Goal: Information Seeking & Learning: Check status

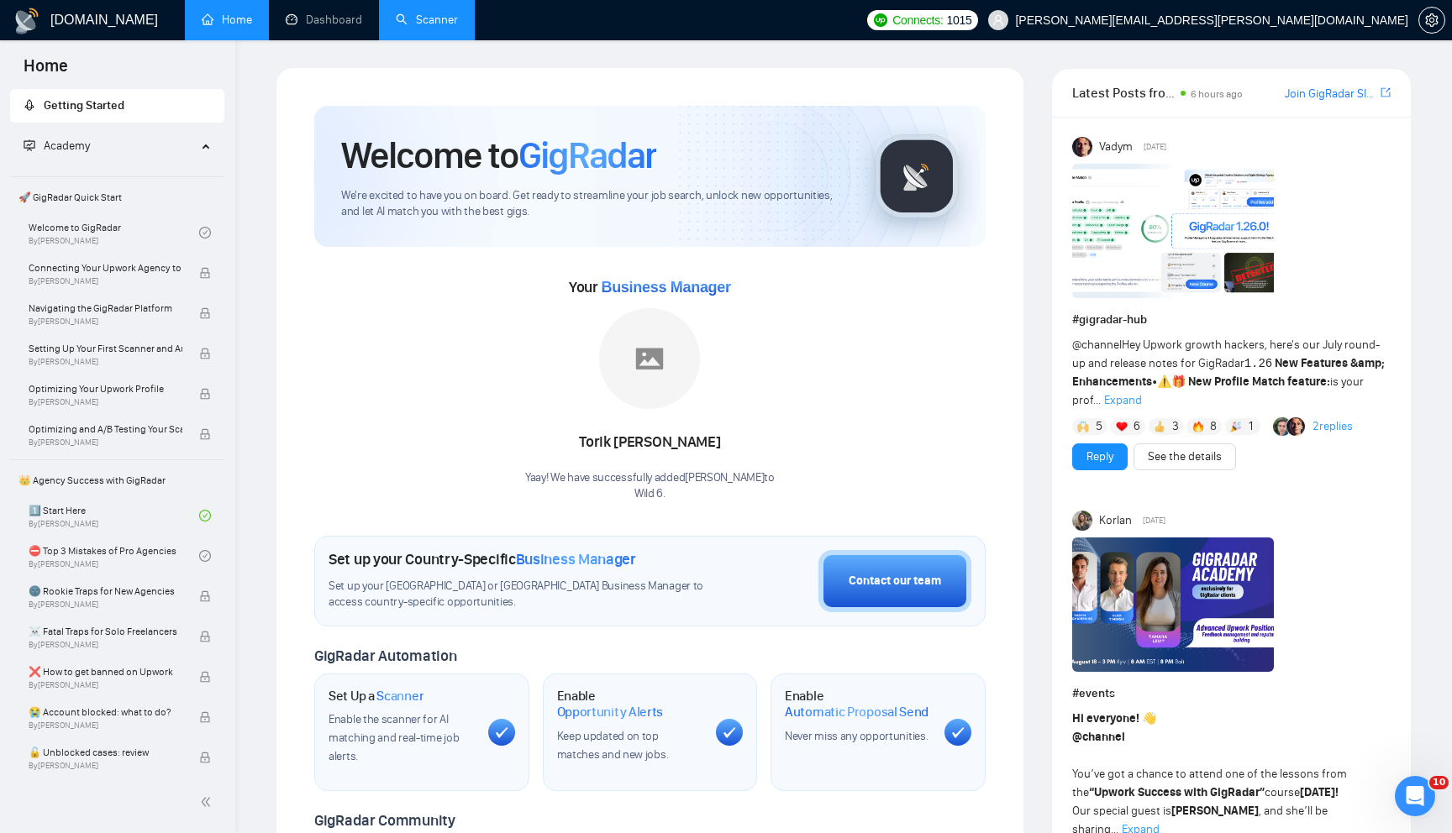
click at [435, 26] on link "Scanner" at bounding box center [427, 20] width 62 height 14
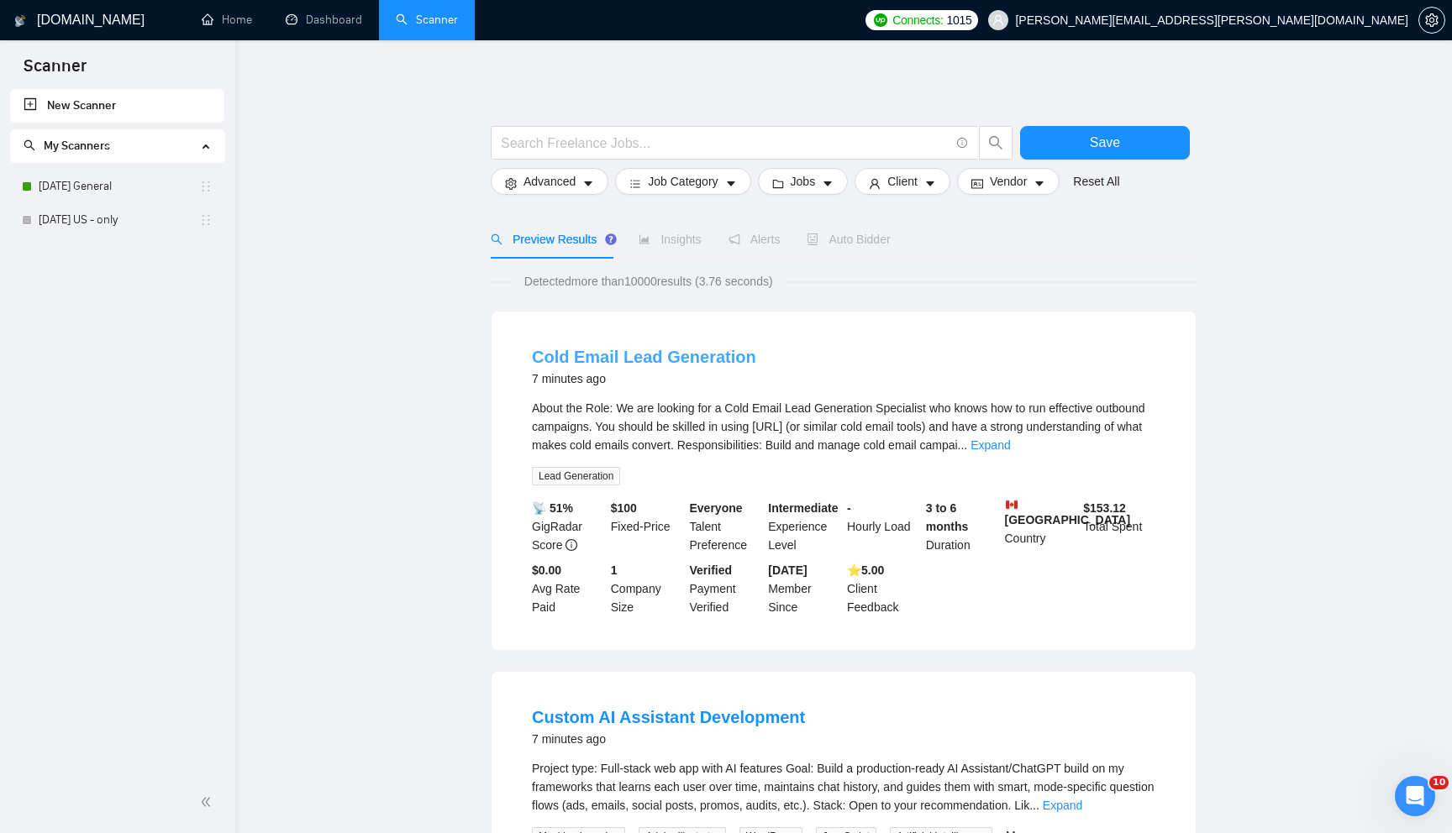
click at [651, 351] on link "Cold Email Lead Generation" at bounding box center [644, 357] width 224 height 18
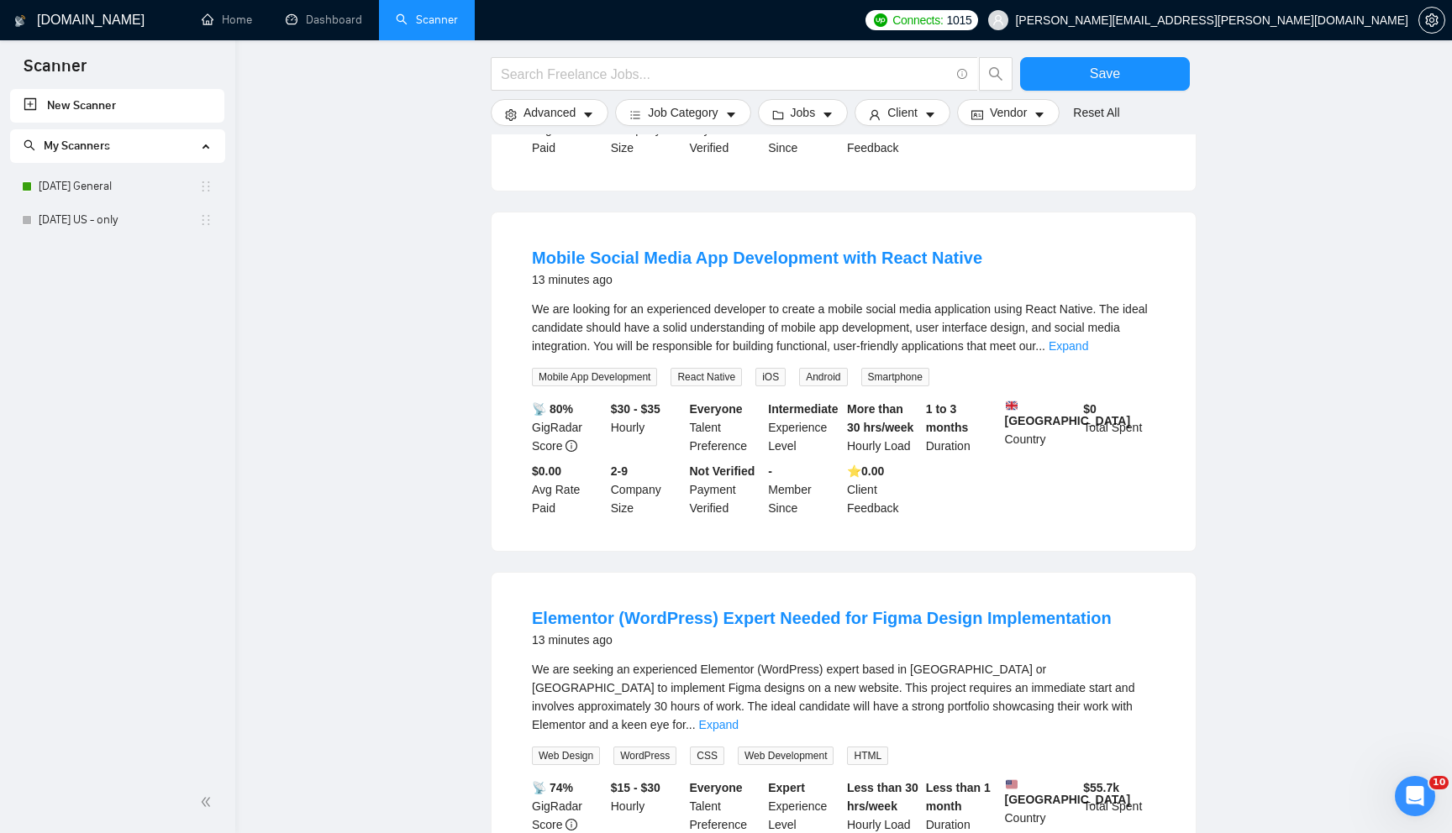
scroll to position [990, 0]
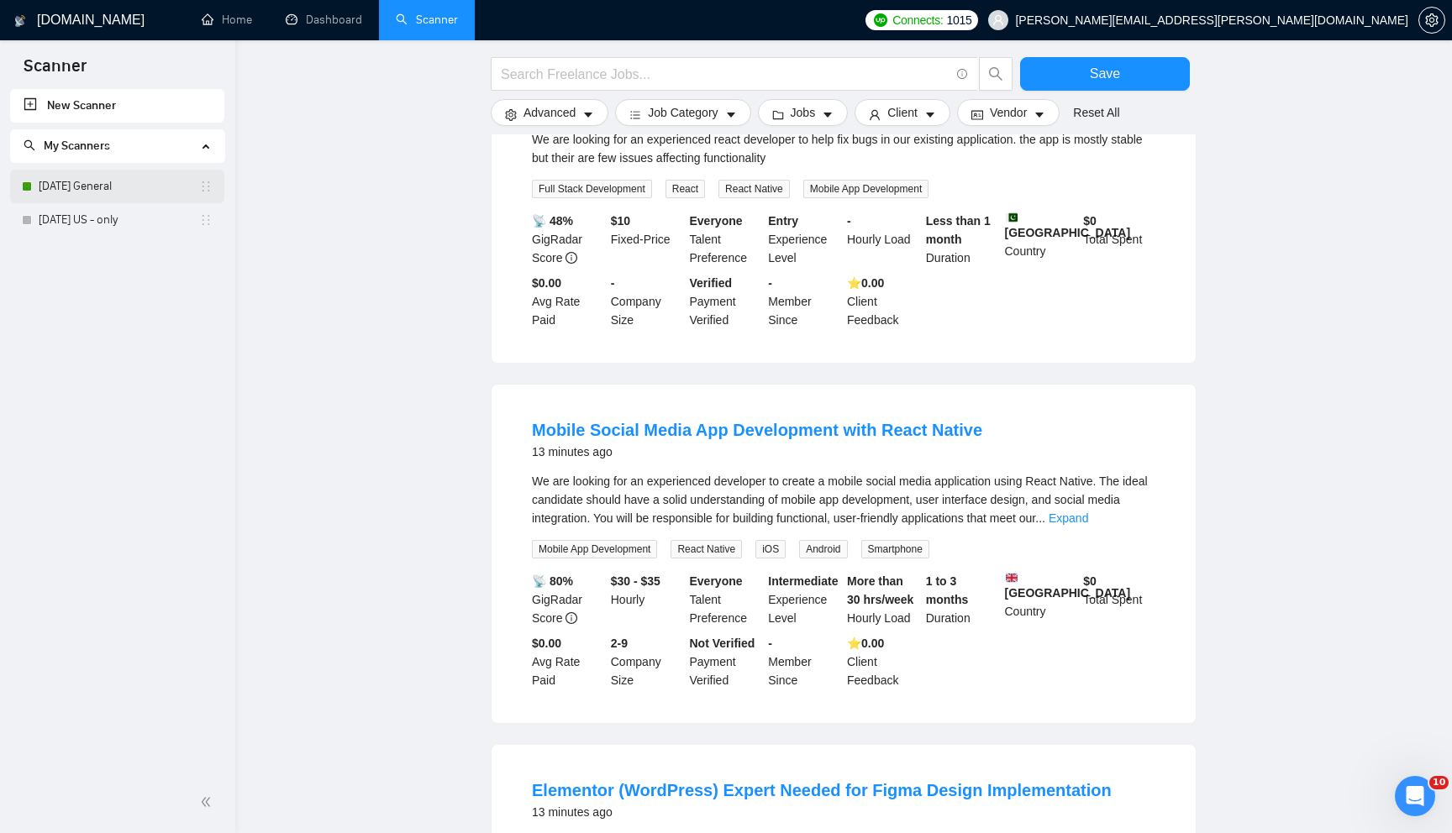
click at [85, 185] on link "[DATE] General" at bounding box center [119, 187] width 160 height 34
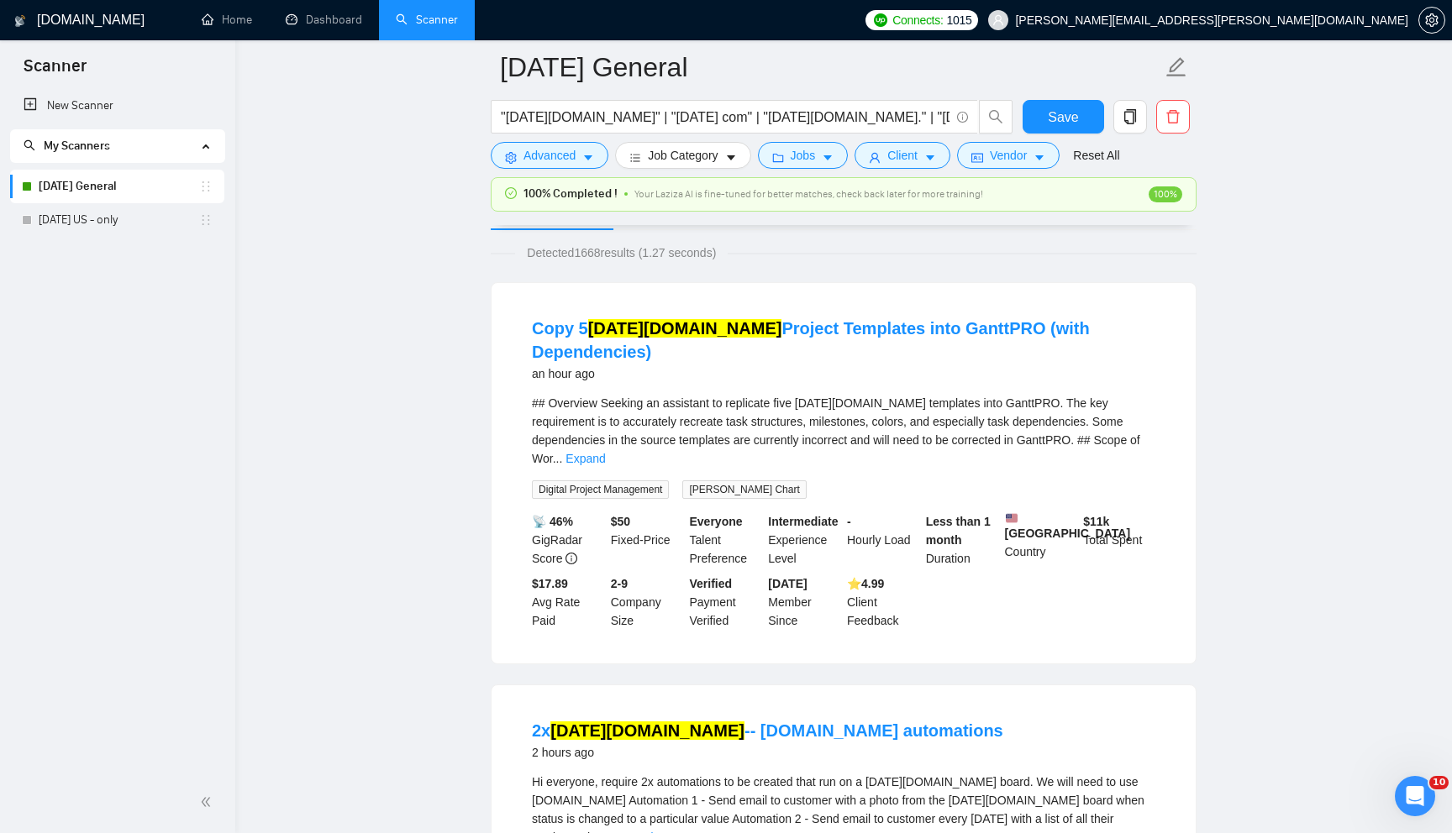
scroll to position [66, 0]
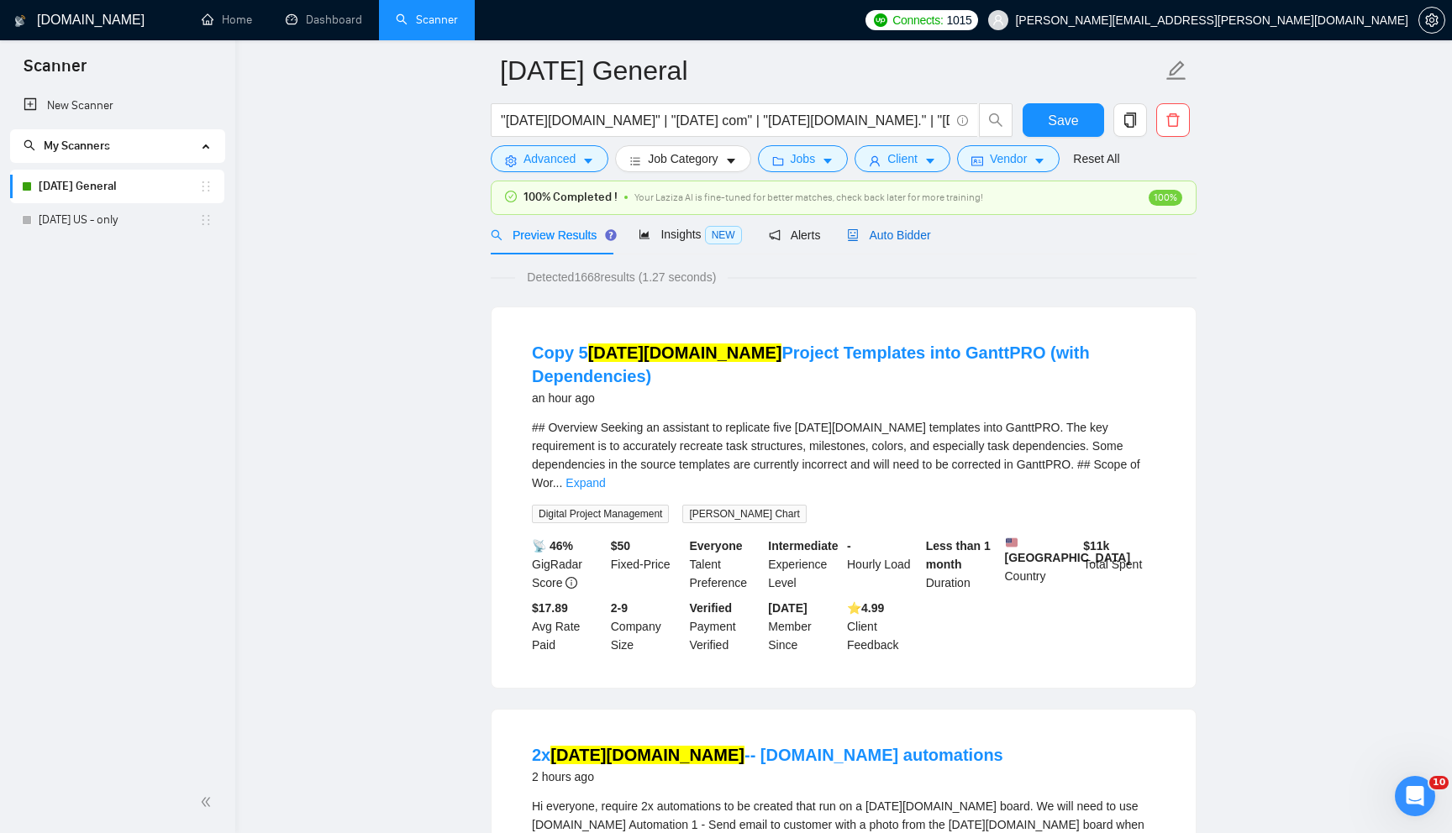
click at [900, 229] on span "Auto Bidder" at bounding box center [888, 235] width 83 height 13
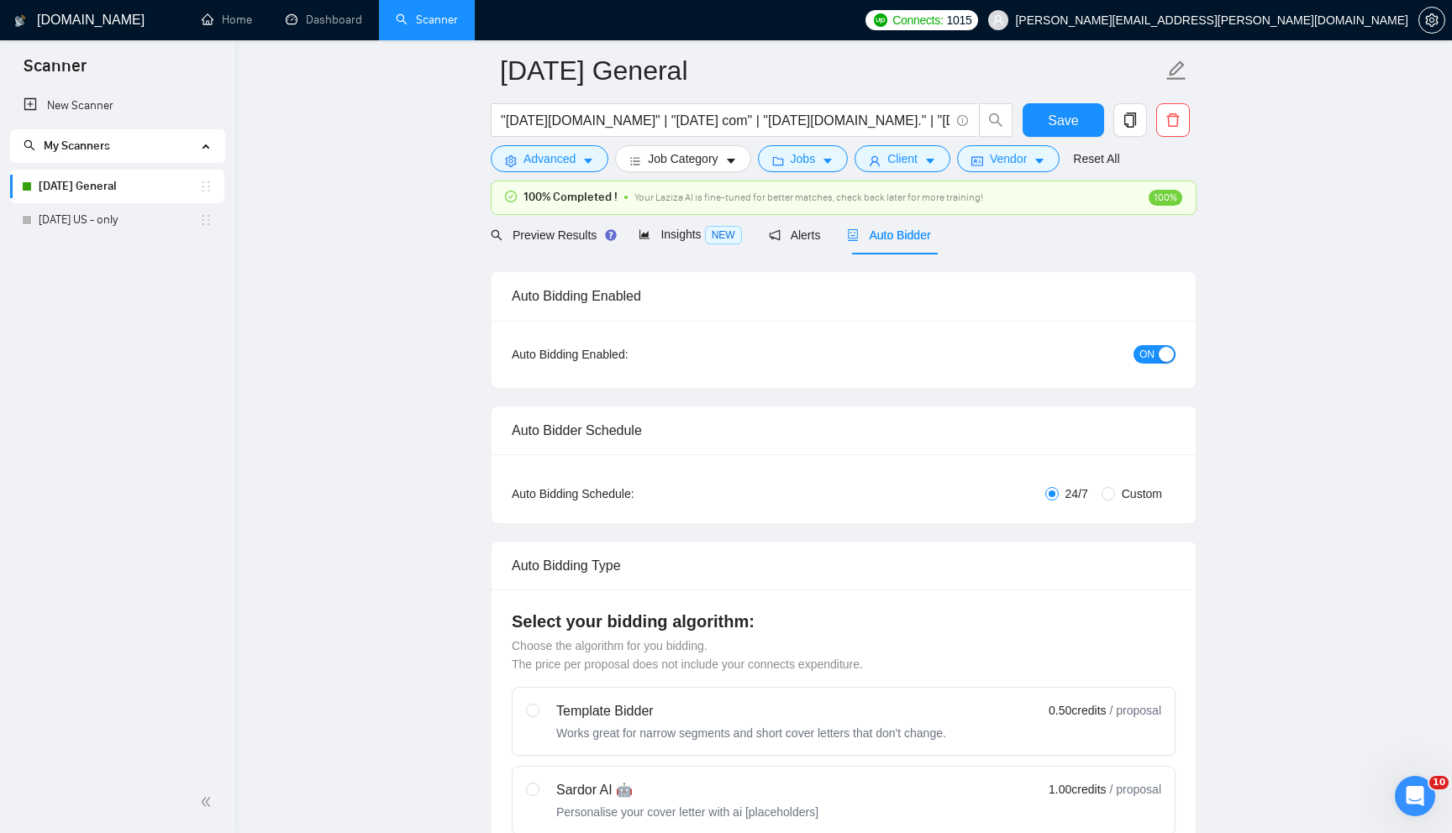
checkbox input "true"
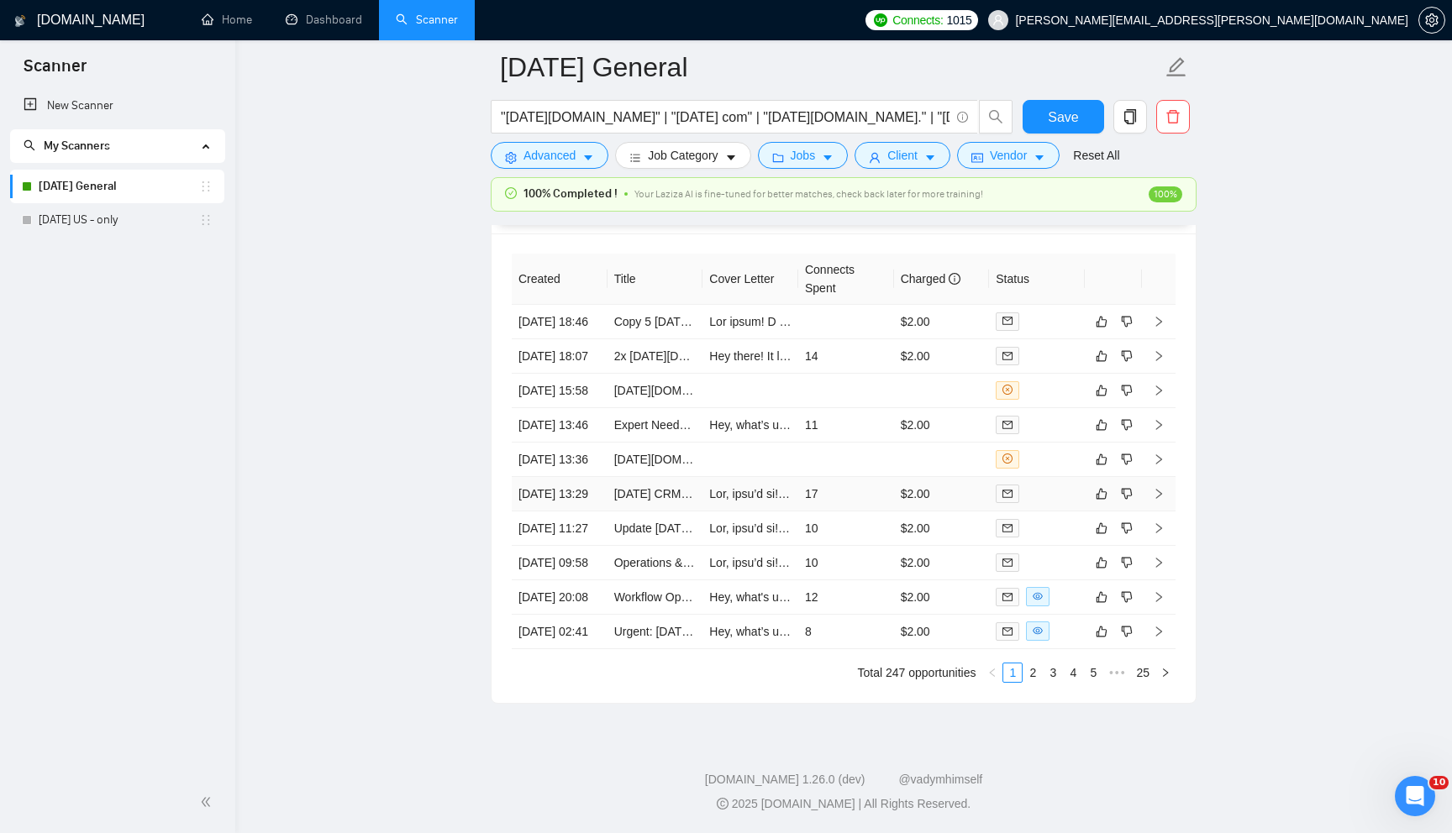
scroll to position [4537, 0]
click at [670, 466] on link "[DATE][DOMAIN_NAME] to ClickUp Migration Specialist Needed" at bounding box center [783, 459] width 338 height 13
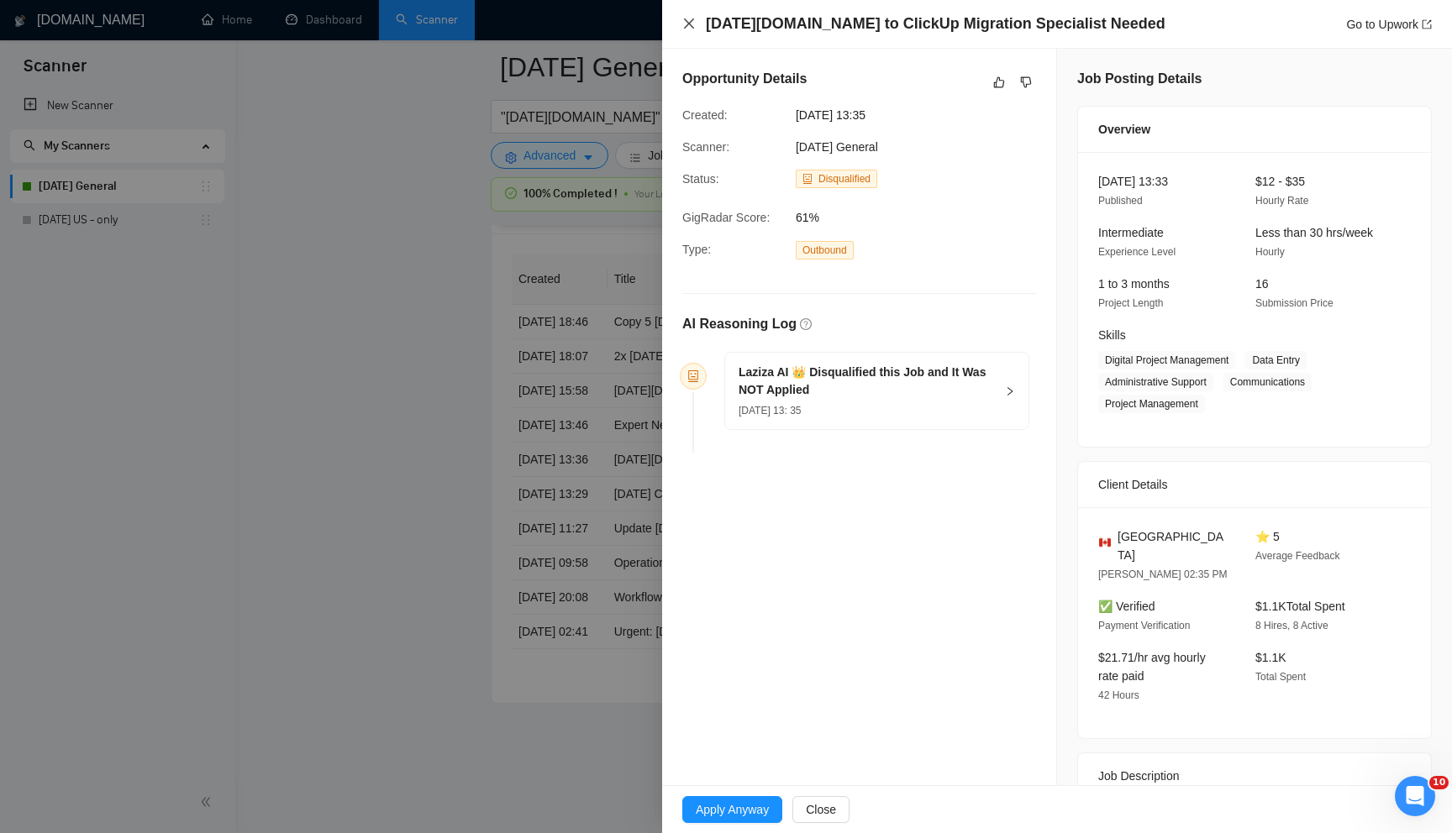
click at [683, 18] on icon "close" at bounding box center [688, 23] width 13 height 13
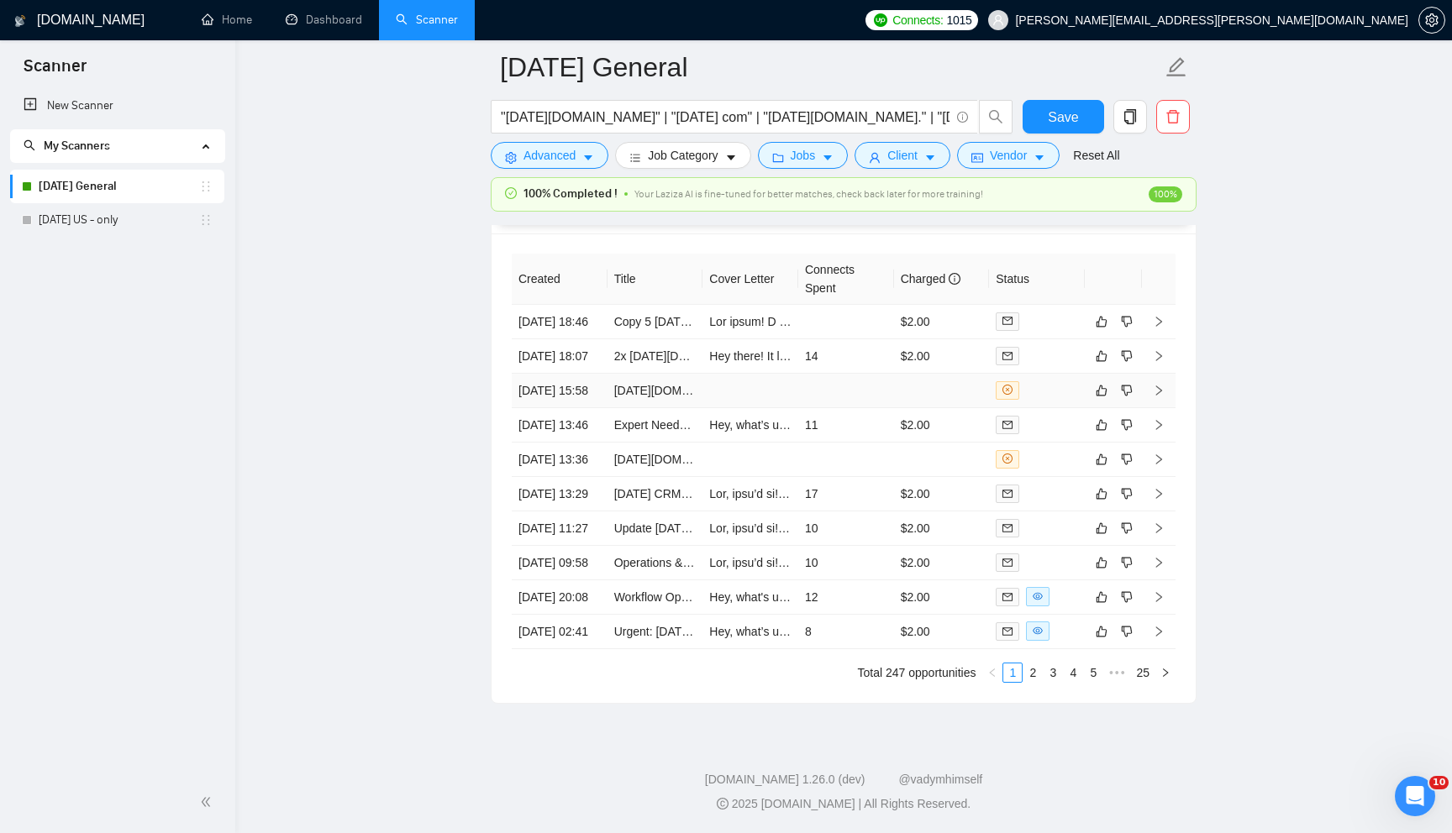
click at [743, 381] on td at bounding box center [750, 391] width 96 height 34
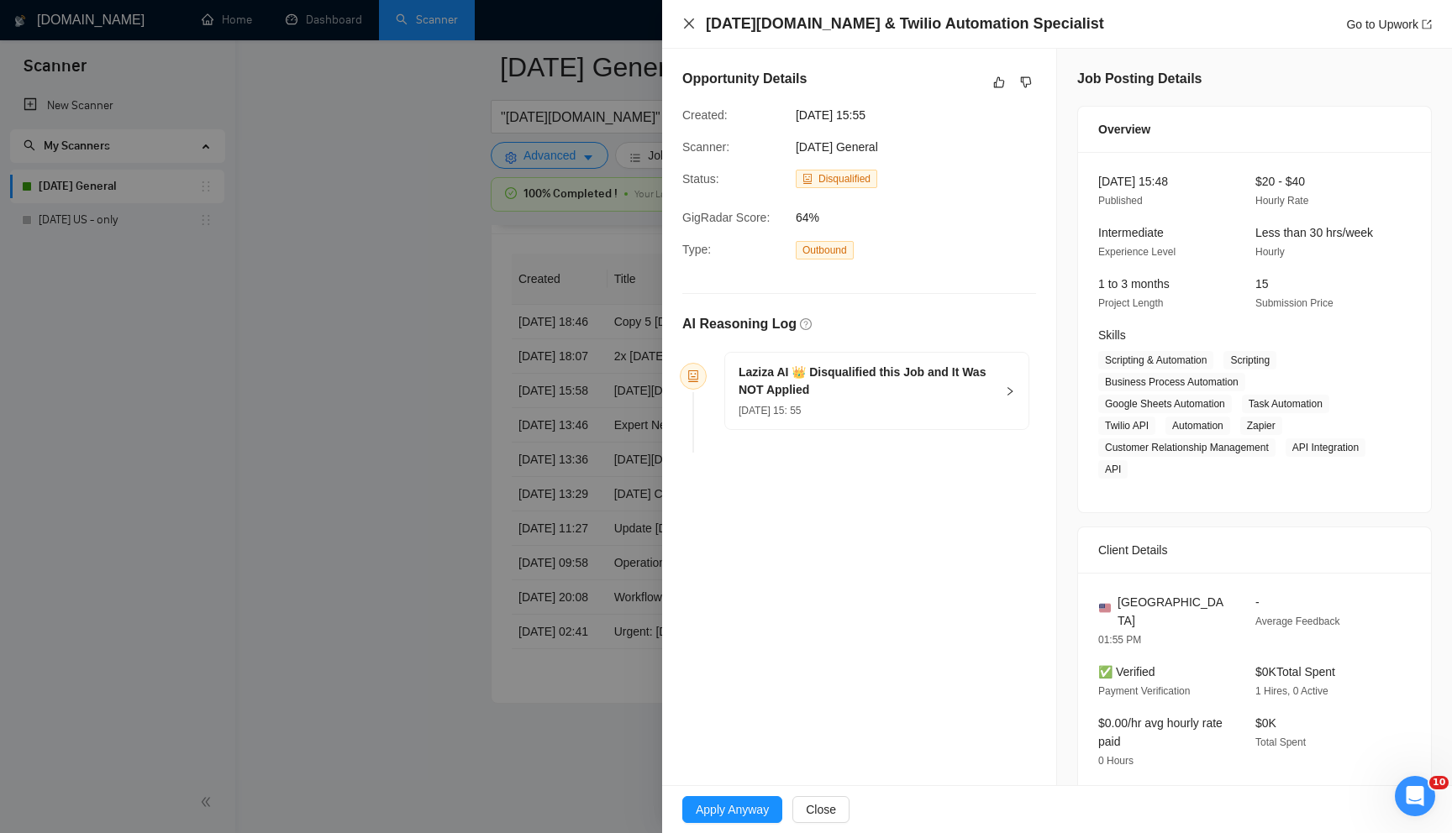
click at [689, 19] on icon "close" at bounding box center [688, 23] width 13 height 13
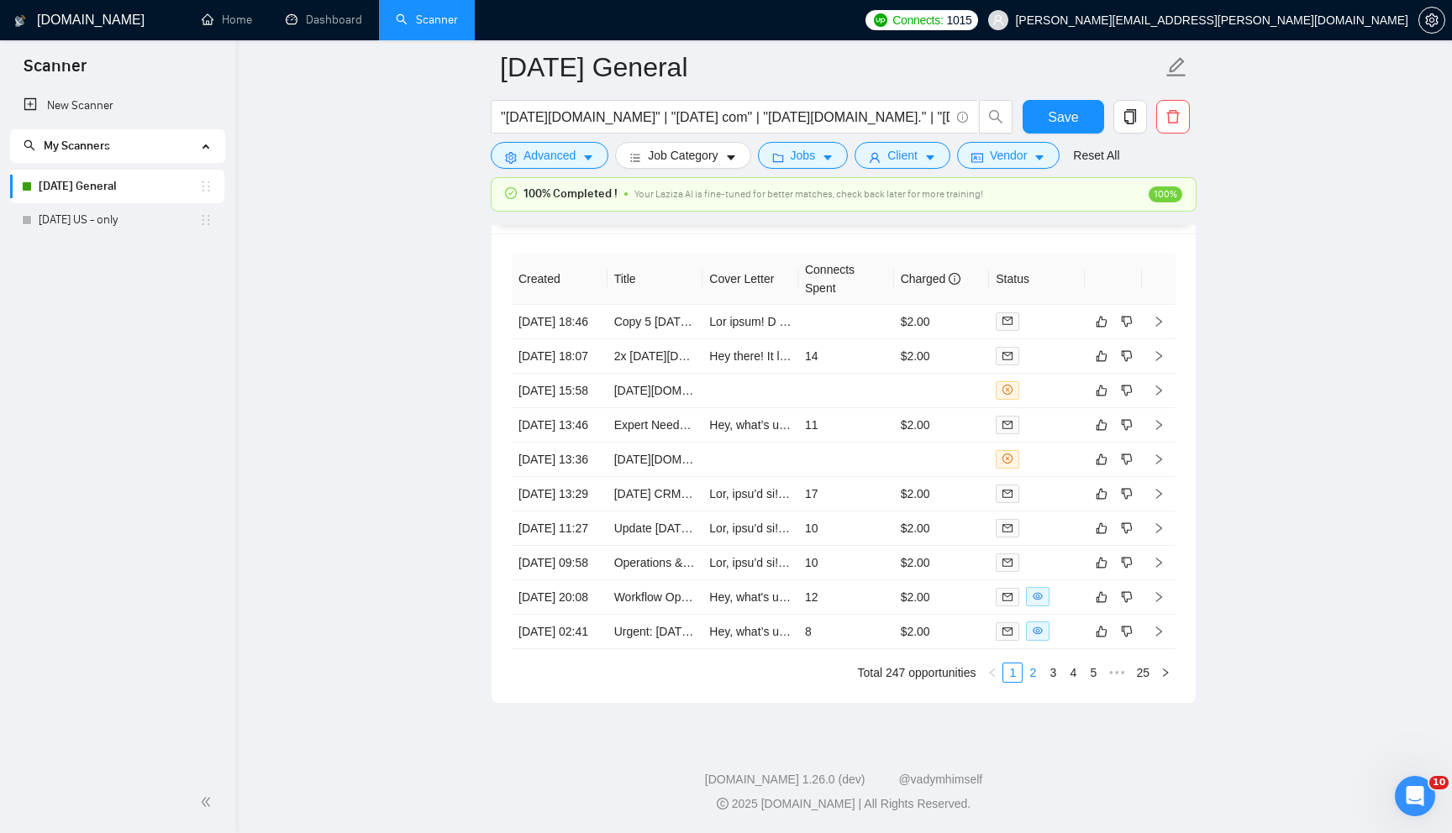
click at [1031, 682] on link "2" at bounding box center [1032, 673] width 18 height 18
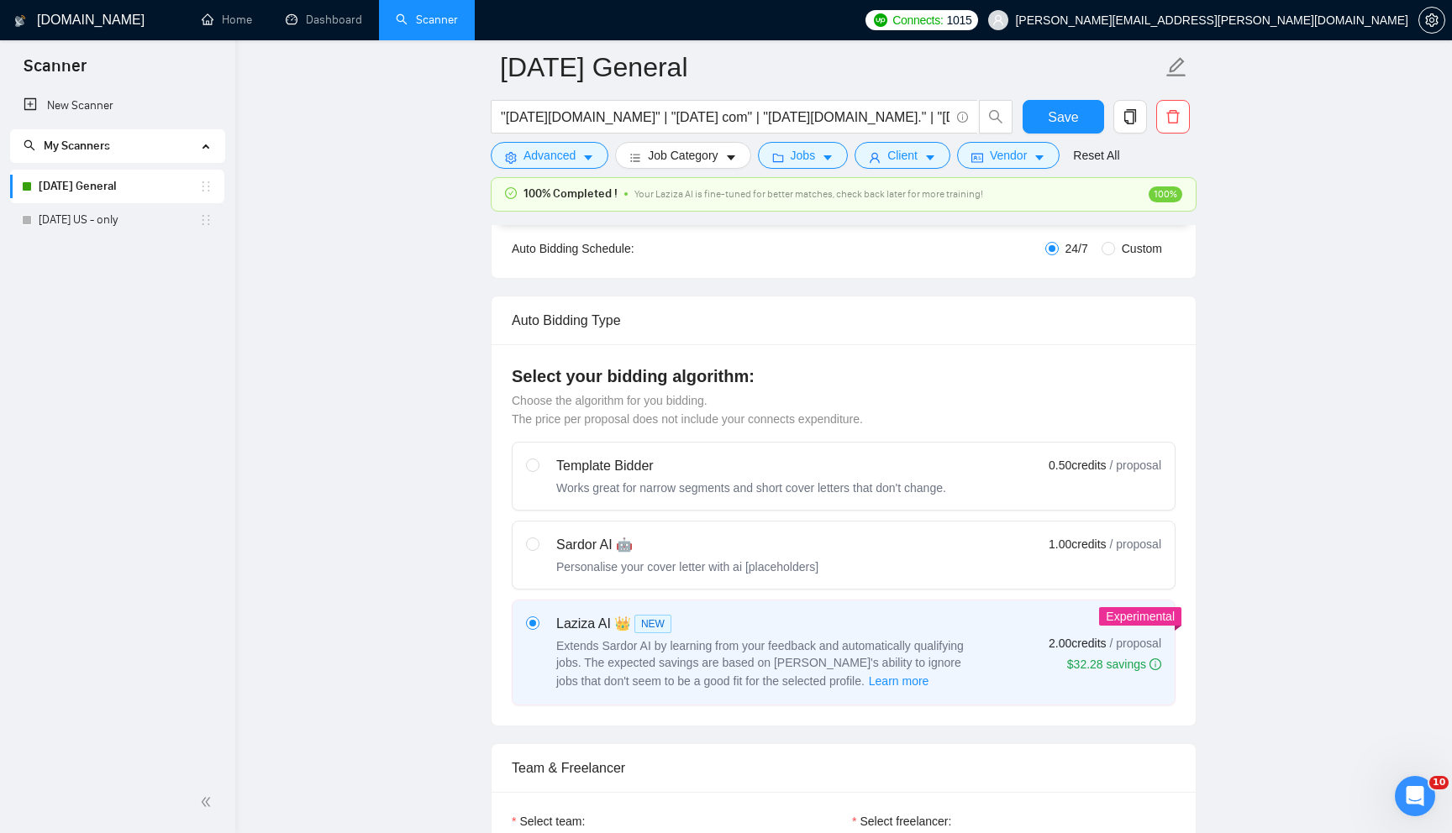
scroll to position [300, 0]
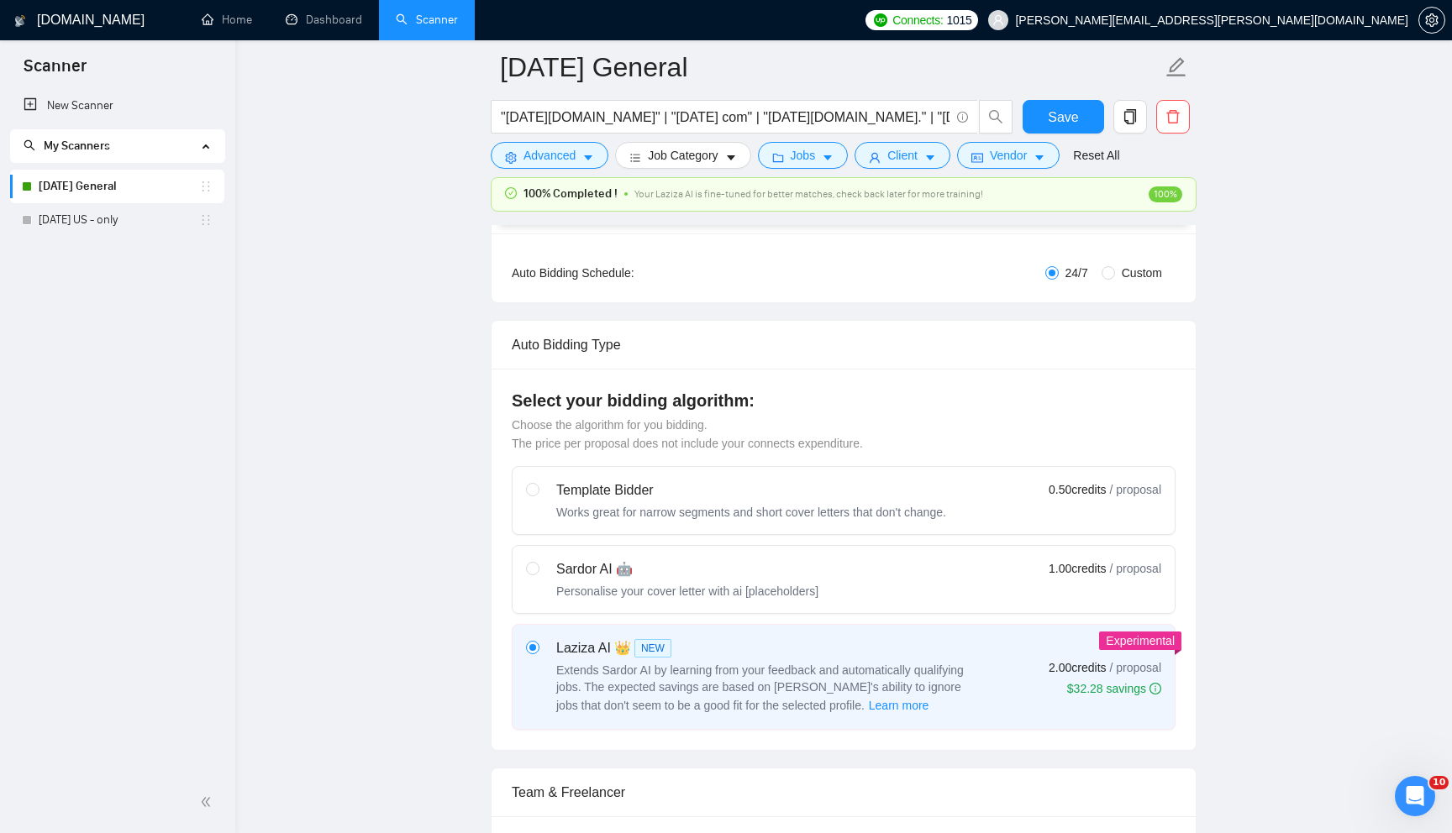
click at [89, 20] on h1 "[DOMAIN_NAME]" at bounding box center [91, 20] width 108 height 40
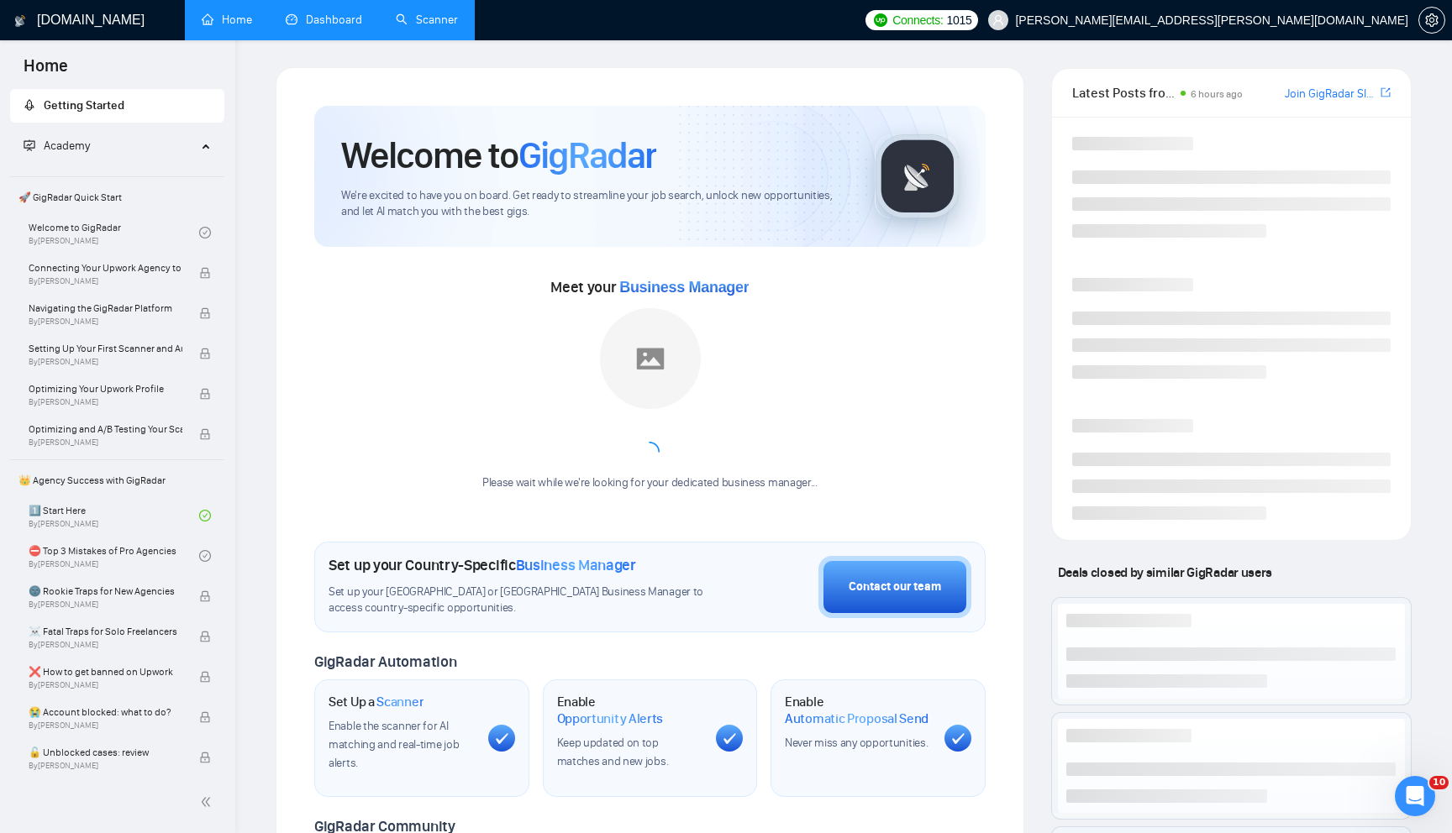
click at [312, 14] on link "Dashboard" at bounding box center [324, 20] width 76 height 14
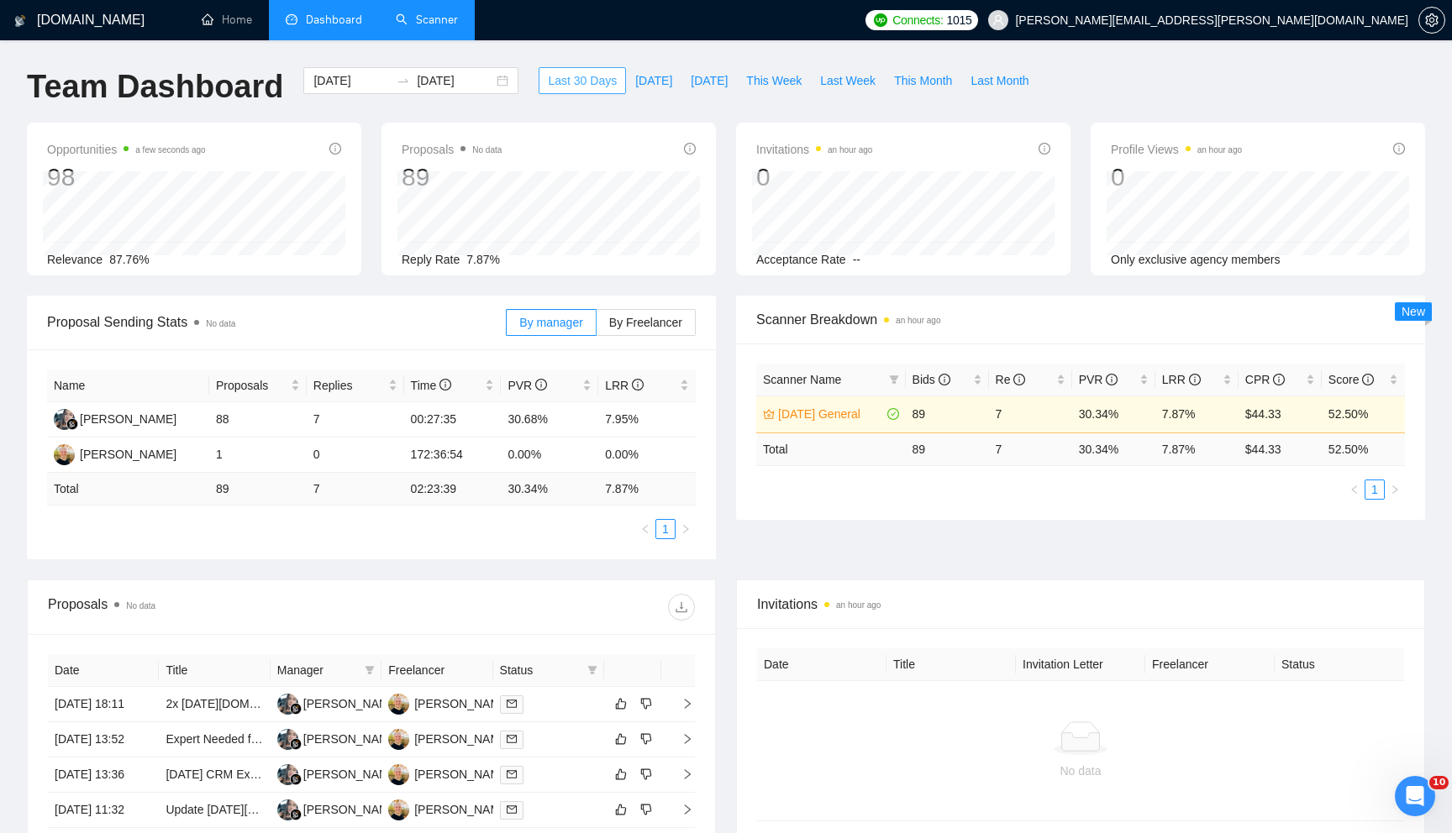
click at [555, 76] on span "Last 30 Days" at bounding box center [582, 80] width 69 height 18
click at [836, 80] on span "Last Week" at bounding box center [847, 80] width 55 height 18
type input "[DATE]"
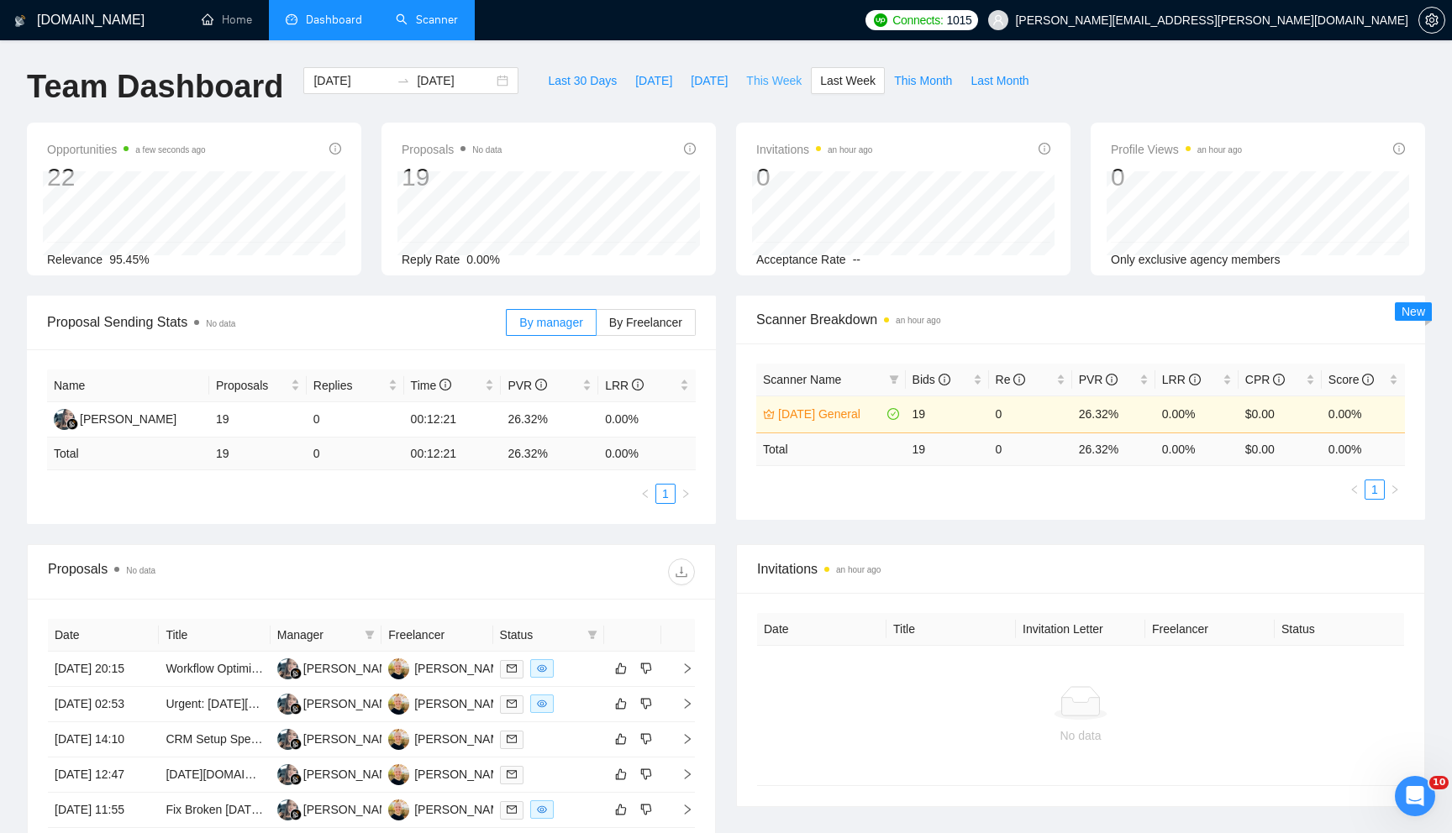
click at [765, 76] on span "This Week" at bounding box center [773, 80] width 55 height 18
type input "[DATE]"
click at [580, 79] on span "Last 30 Days" at bounding box center [582, 80] width 69 height 18
type input "[DATE]"
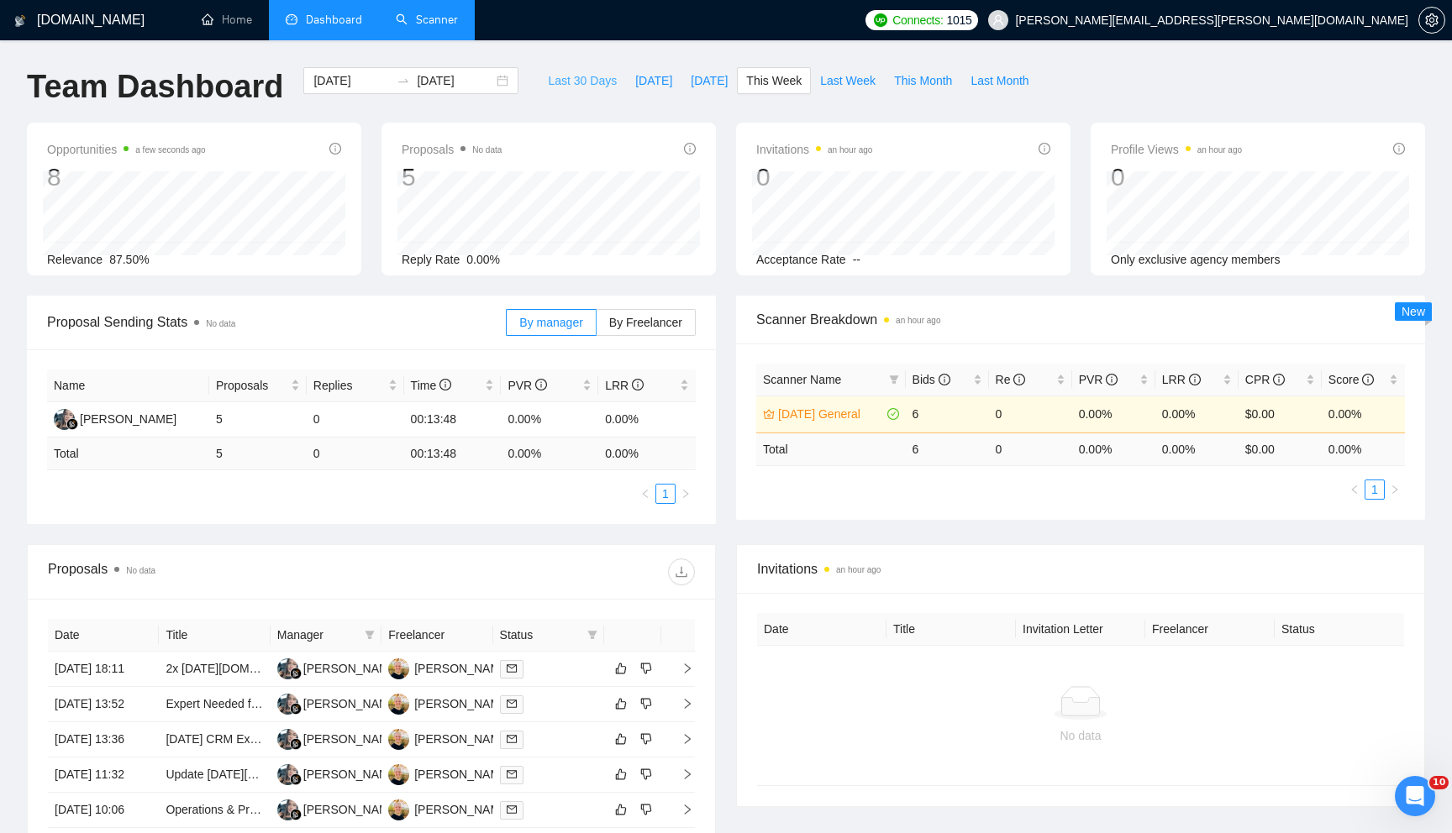
type input "[DATE]"
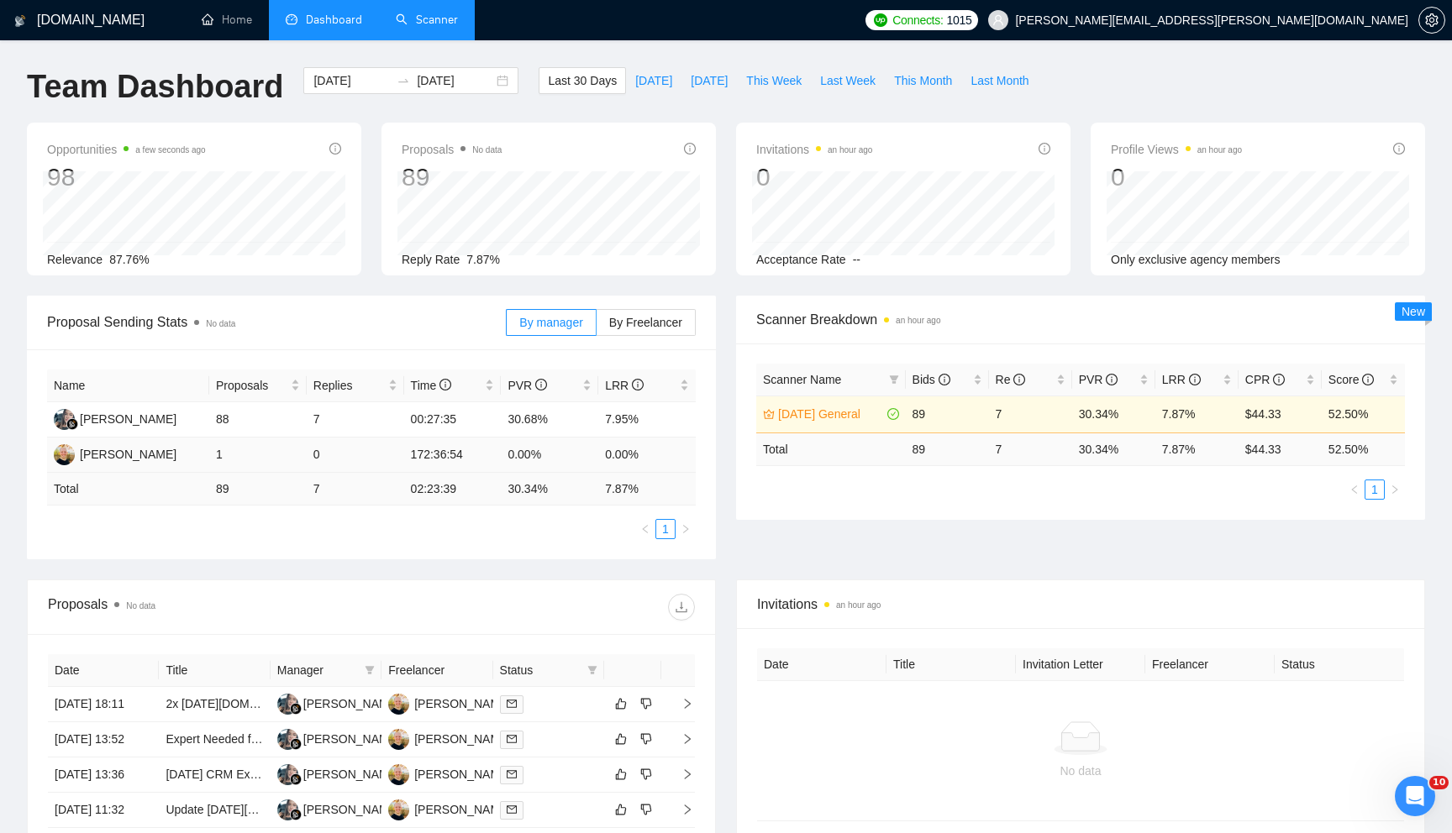
click at [433, 439] on td "172:36:54" at bounding box center [452, 455] width 97 height 35
click at [209, 21] on link "Home" at bounding box center [227, 20] width 50 height 14
